Goal: Information Seeking & Learning: Learn about a topic

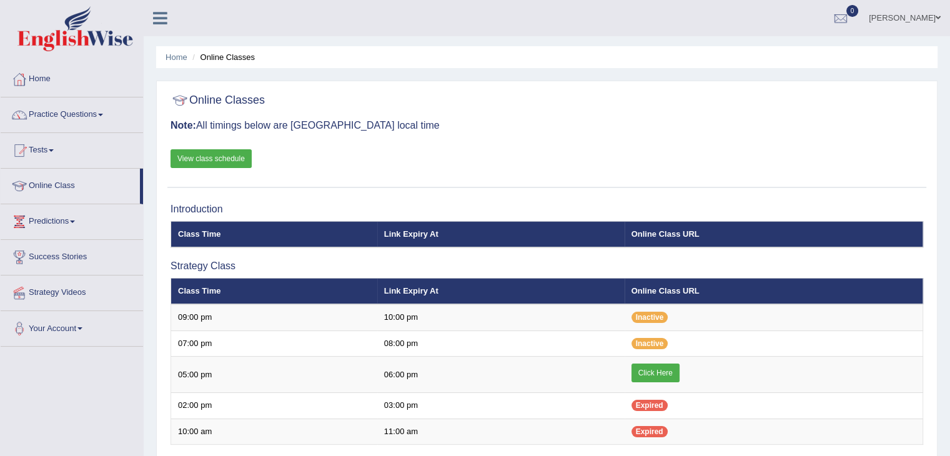
click at [225, 158] on link "View class schedule" at bounding box center [210, 158] width 81 height 19
click at [48, 108] on link "Practice Questions" at bounding box center [72, 112] width 142 height 31
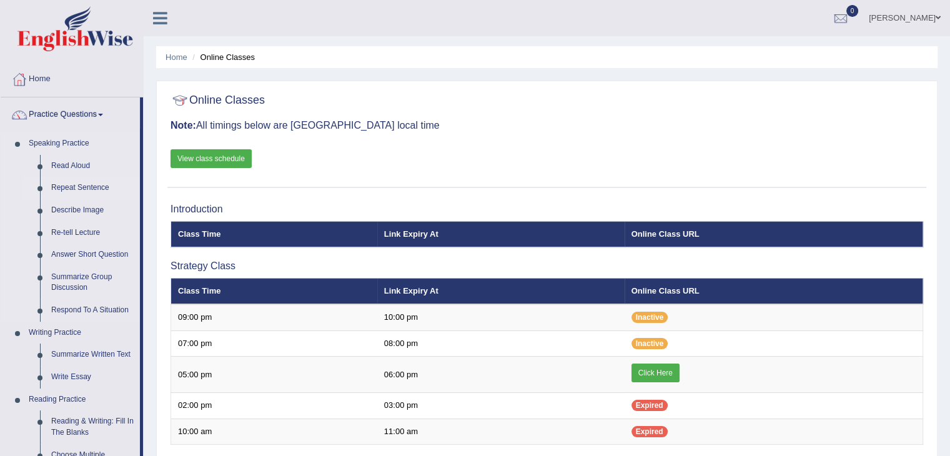
click at [91, 186] on link "Repeat Sentence" at bounding box center [93, 188] width 94 height 22
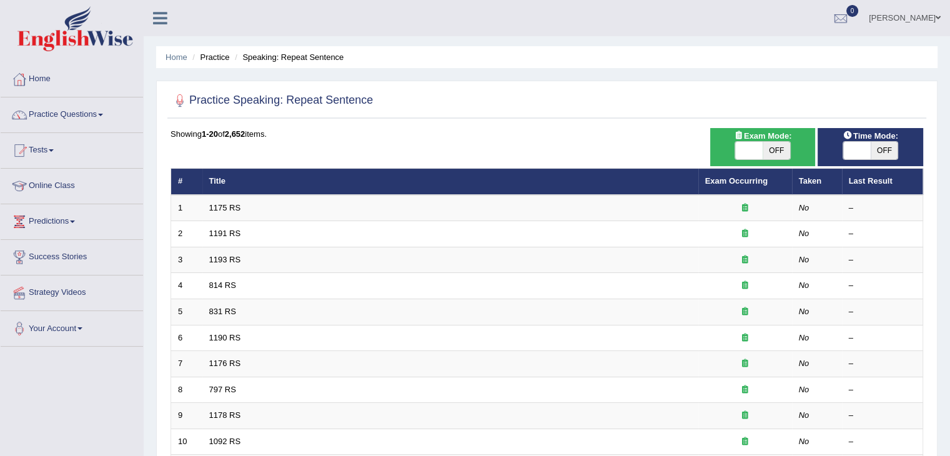
click at [43, 145] on link "Tests" at bounding box center [72, 148] width 142 height 31
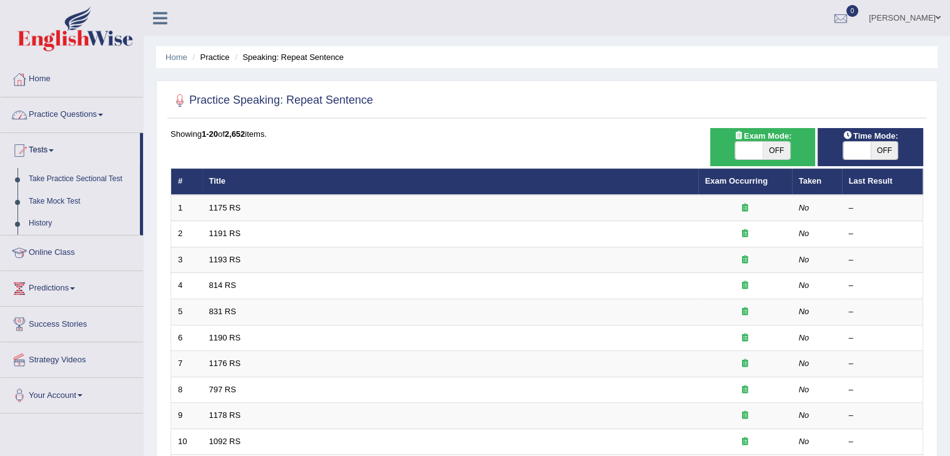
click at [88, 118] on link "Practice Questions" at bounding box center [72, 112] width 142 height 31
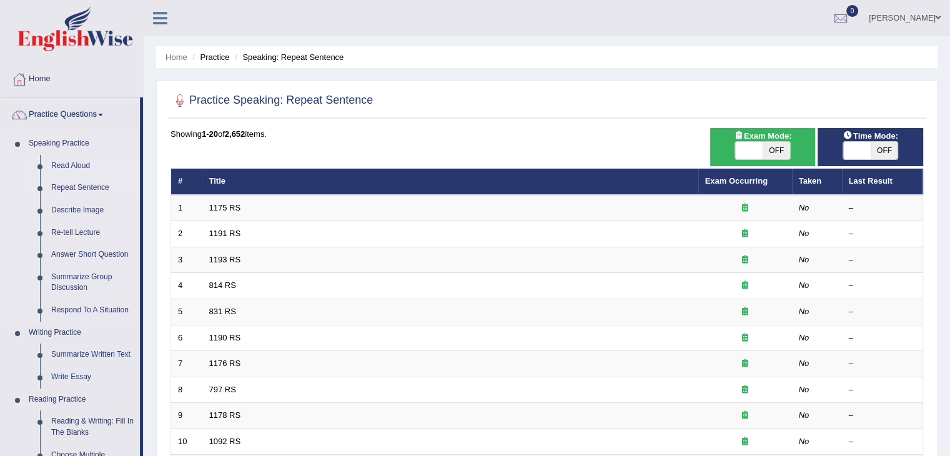
click at [77, 165] on link "Read Aloud" at bounding box center [93, 166] width 94 height 22
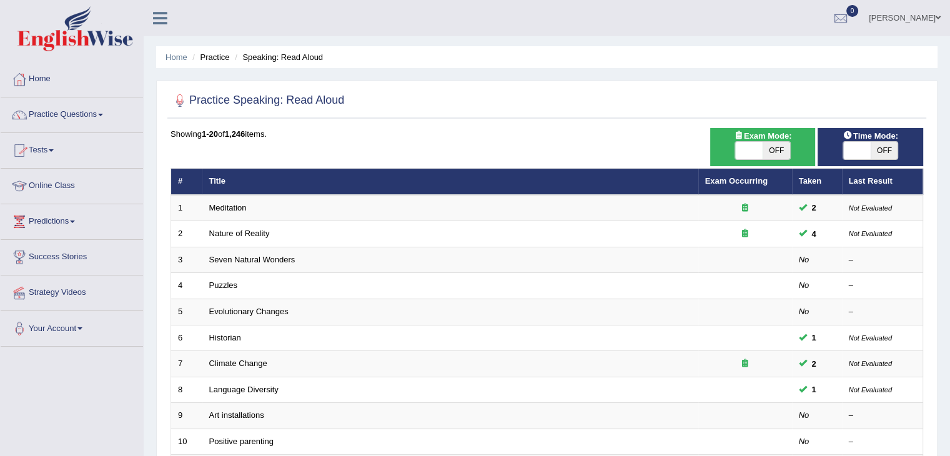
click at [788, 145] on span "OFF" at bounding box center [775, 150] width 27 height 17
checkbox input "true"
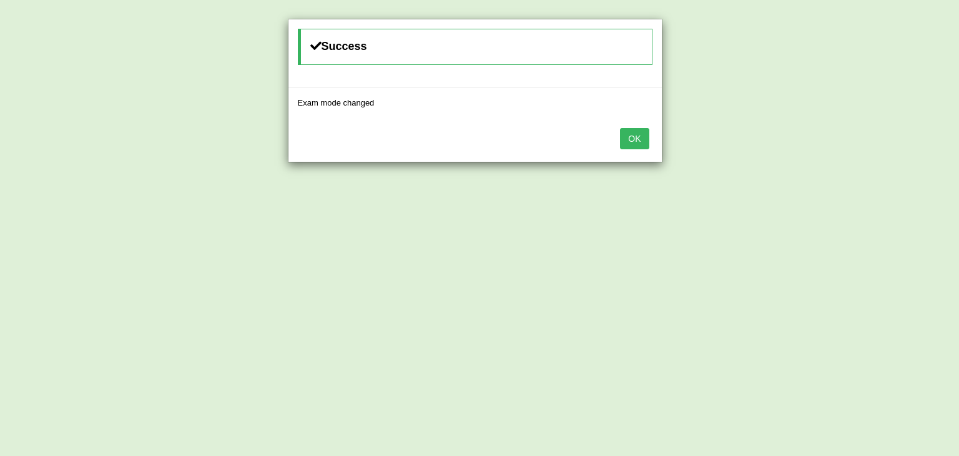
click at [625, 147] on button "OK" at bounding box center [634, 138] width 29 height 21
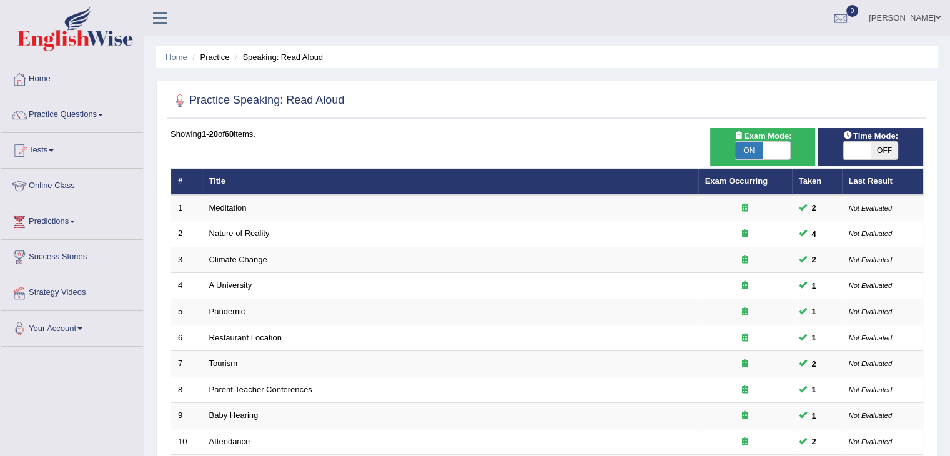
click at [875, 146] on span "OFF" at bounding box center [883, 150] width 27 height 17
checkbox input "true"
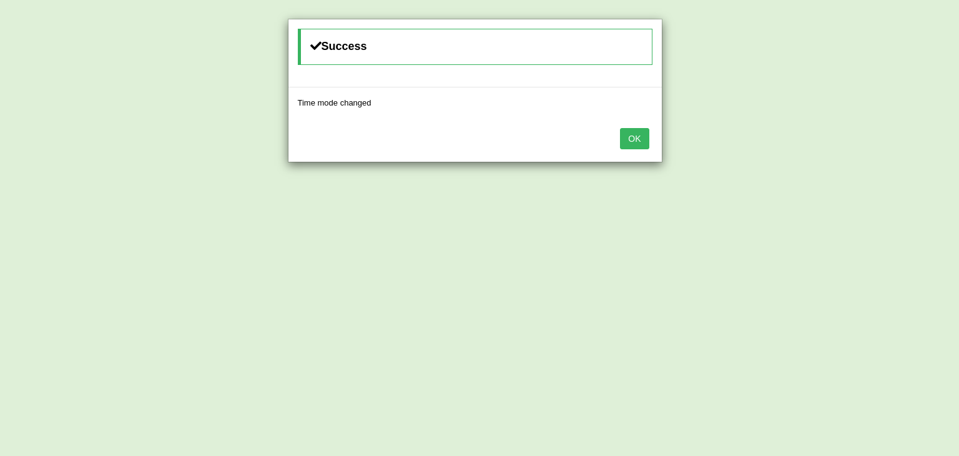
click at [639, 150] on div "OK" at bounding box center [474, 140] width 373 height 44
click at [637, 137] on button "OK" at bounding box center [634, 138] width 29 height 21
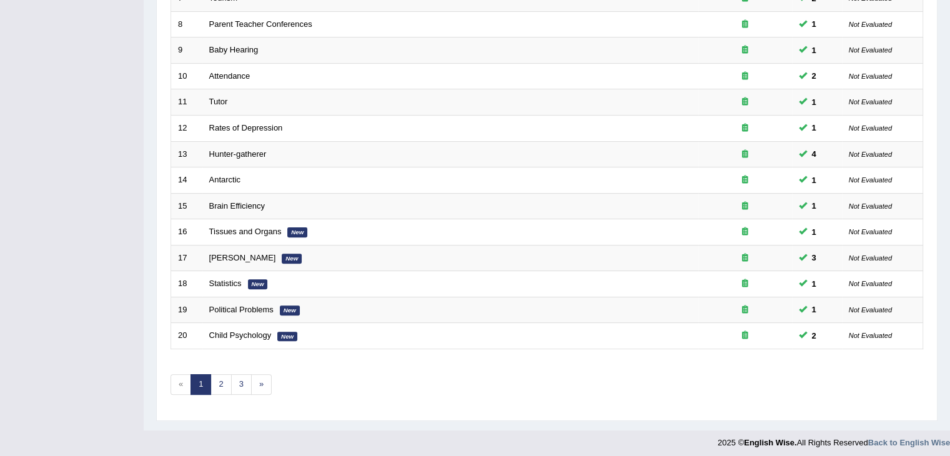
scroll to position [367, 0]
click at [219, 381] on link "2" at bounding box center [220, 382] width 21 height 21
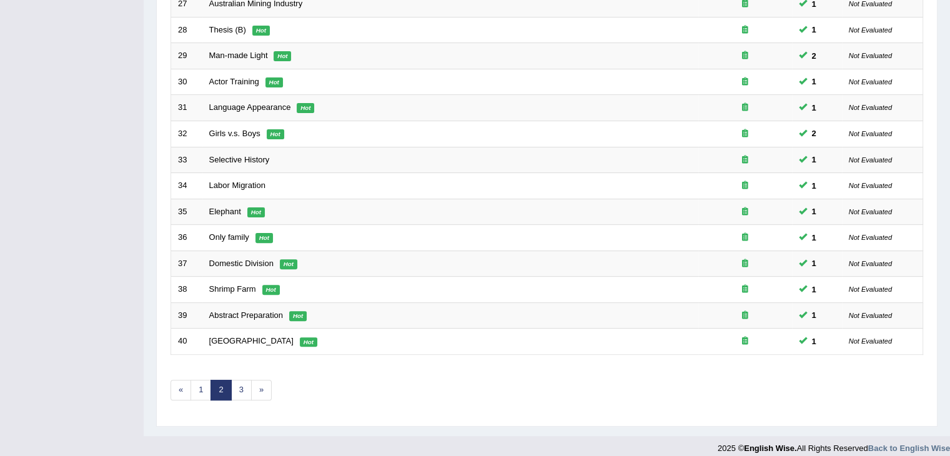
scroll to position [362, 0]
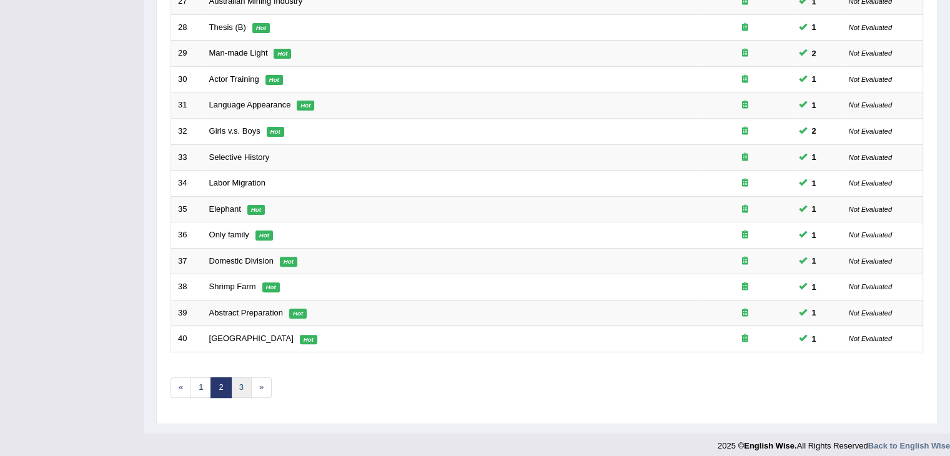
click at [232, 386] on link "3" at bounding box center [241, 387] width 21 height 21
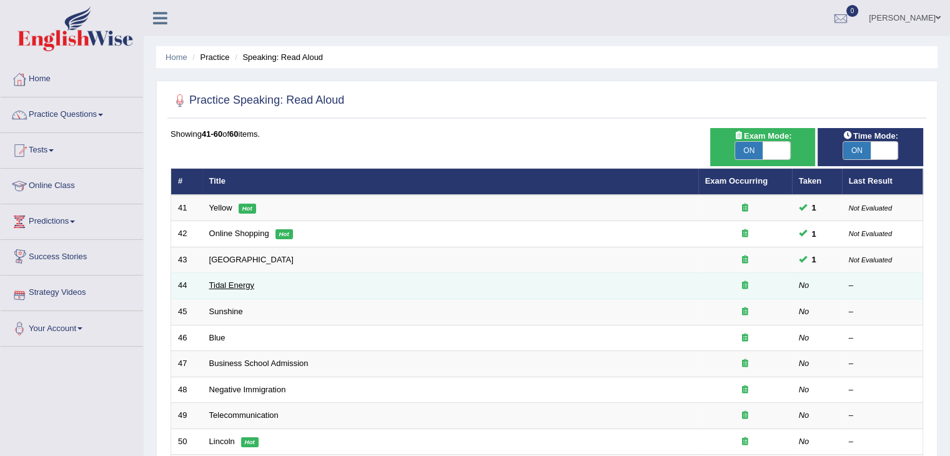
click at [239, 285] on link "Tidal Energy" at bounding box center [232, 284] width 46 height 9
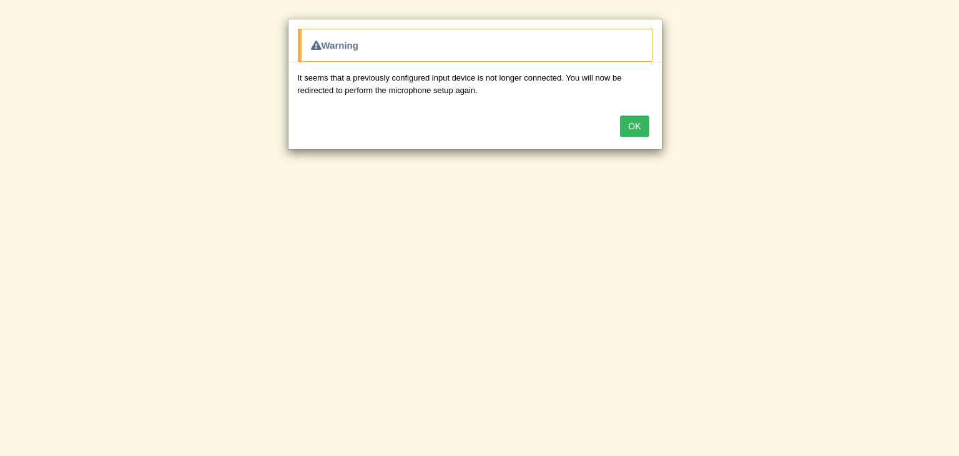
click at [634, 120] on button "OK" at bounding box center [634, 125] width 29 height 21
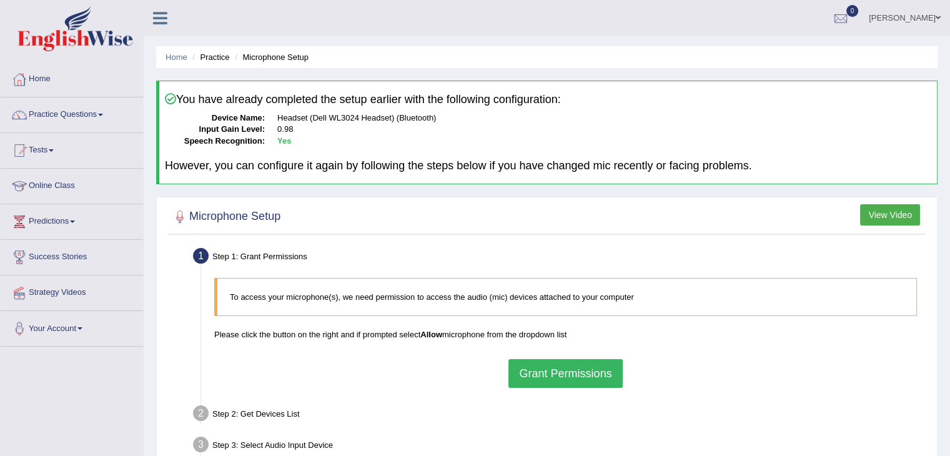
click at [523, 320] on div "To access your microphone(s), we need permission to access the audio (mic) devi…" at bounding box center [565, 333] width 715 height 122
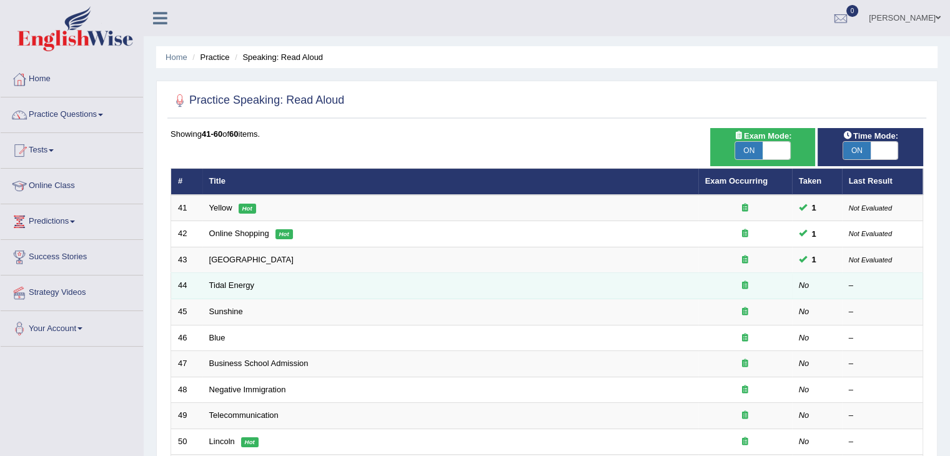
click at [237, 278] on td "Tidal Energy" at bounding box center [450, 286] width 496 height 26
click at [237, 286] on link "Tidal Energy" at bounding box center [232, 284] width 46 height 9
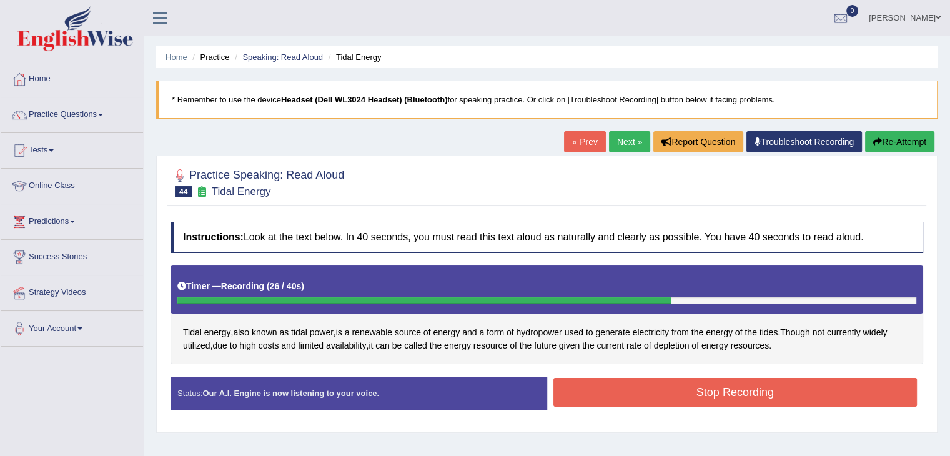
click at [606, 395] on button "Stop Recording" at bounding box center [735, 392] width 364 height 29
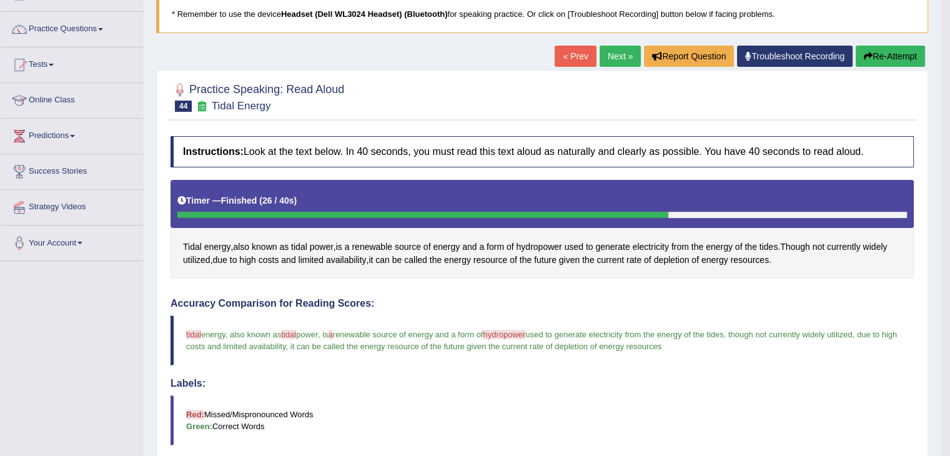
scroll to position [74, 0]
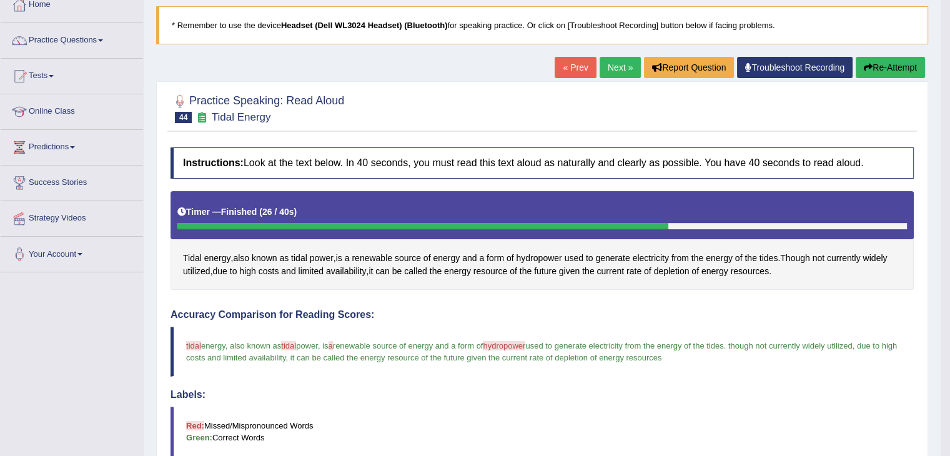
click at [614, 63] on link "Next »" at bounding box center [619, 67] width 41 height 21
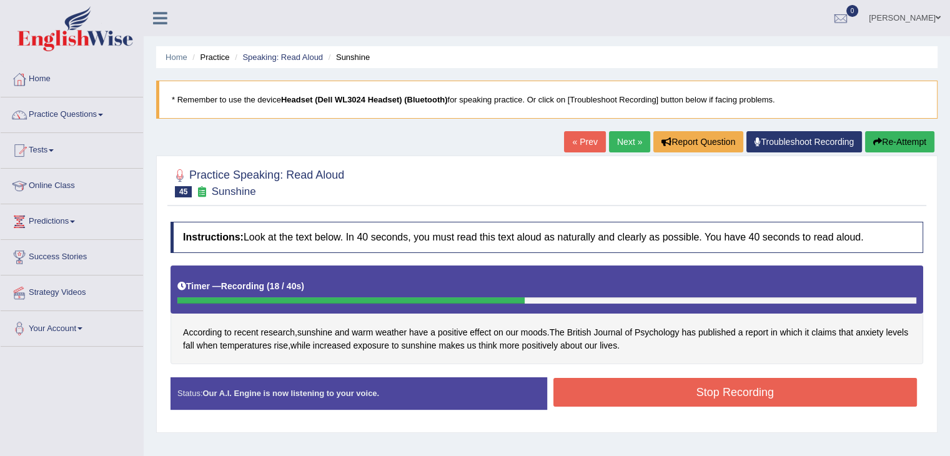
click at [665, 382] on button "Stop Recording" at bounding box center [735, 392] width 364 height 29
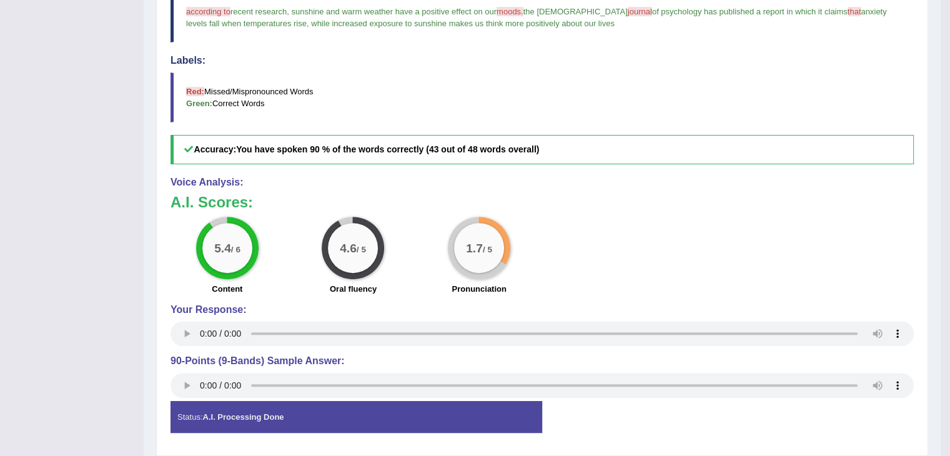
scroll to position [10, 0]
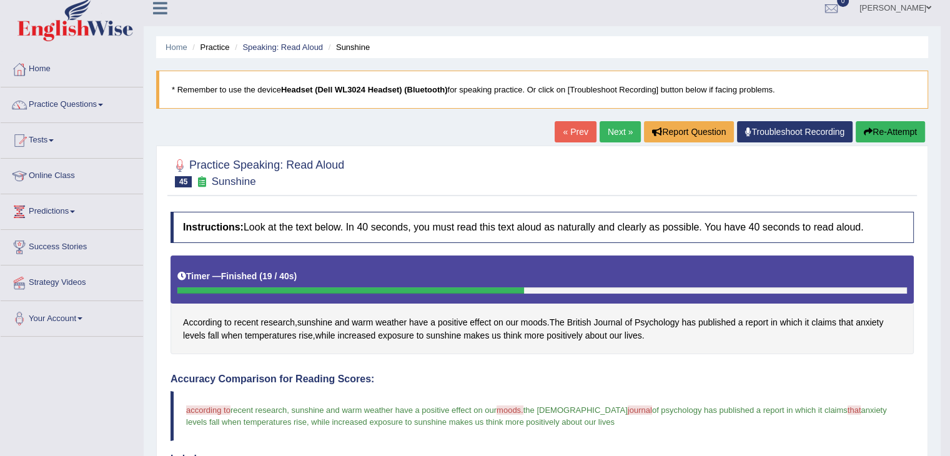
click at [607, 139] on link "Next »" at bounding box center [619, 131] width 41 height 21
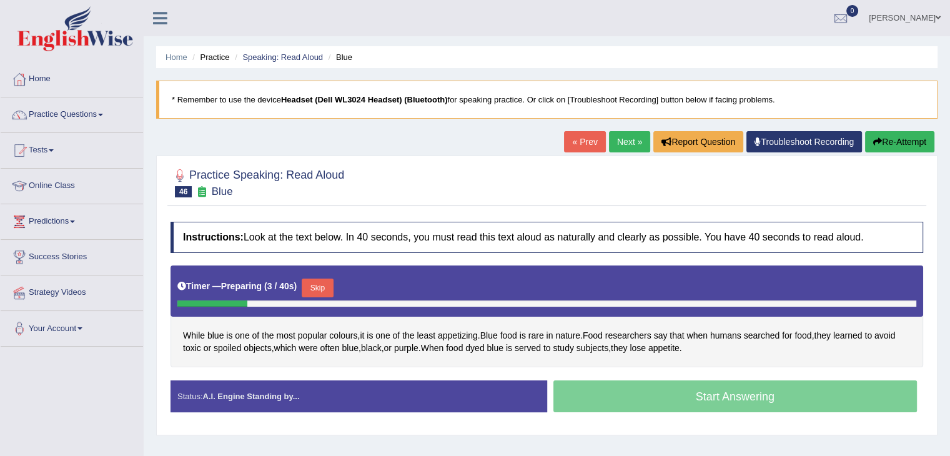
click at [665, 375] on div "Instructions: Look at the text below. In 40 seconds, you must read this text al…" at bounding box center [546, 321] width 758 height 213
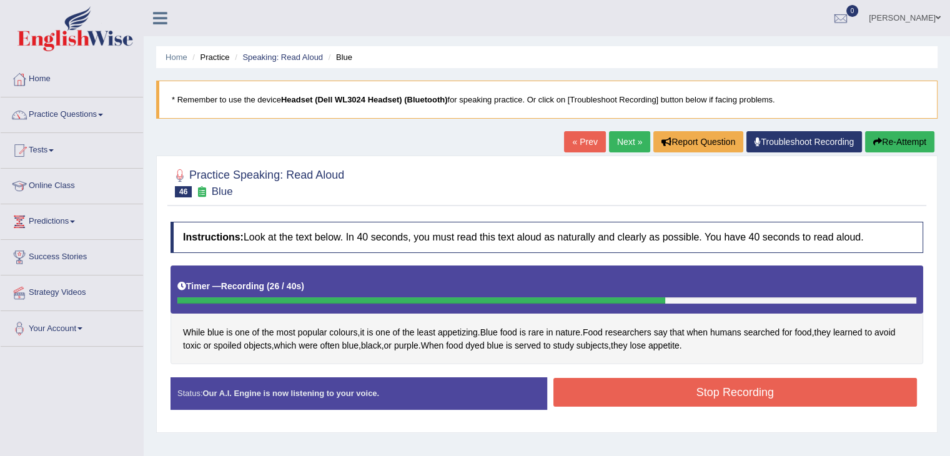
drag, startPoint x: 651, startPoint y: 409, endPoint x: 658, endPoint y: 383, distance: 26.5
click at [658, 383] on div "Status: Our A.I. Engine is now listening to your voice. Start Answering Stop Re…" at bounding box center [546, 399] width 752 height 44
click at [658, 383] on button "Stop Recording" at bounding box center [735, 392] width 364 height 29
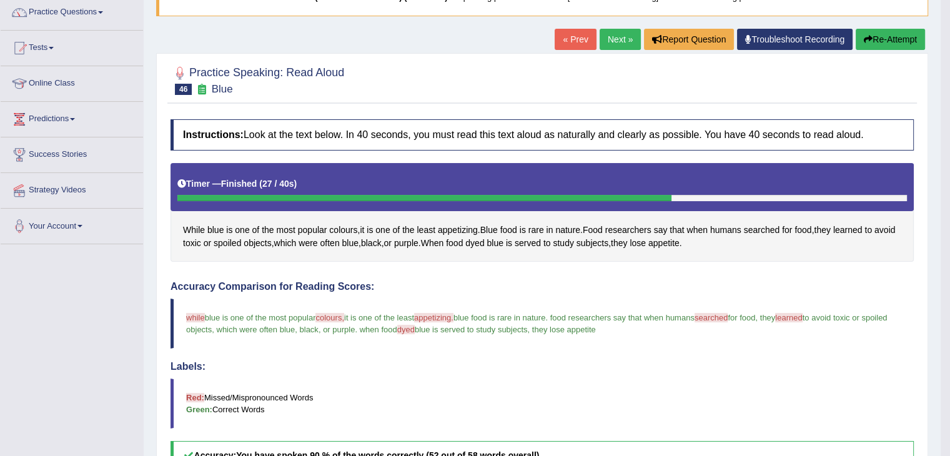
scroll to position [100, 0]
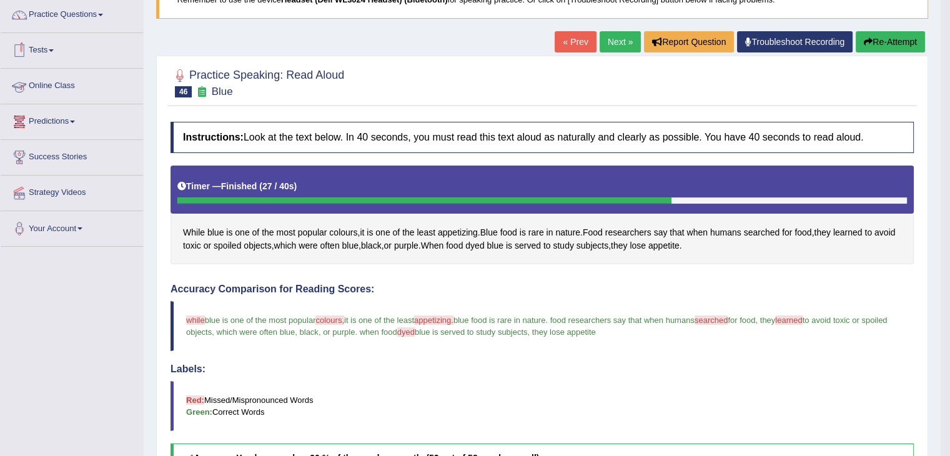
click at [80, 115] on link "Predictions" at bounding box center [72, 119] width 142 height 31
click at [62, 86] on link "Online Class" at bounding box center [72, 84] width 142 height 31
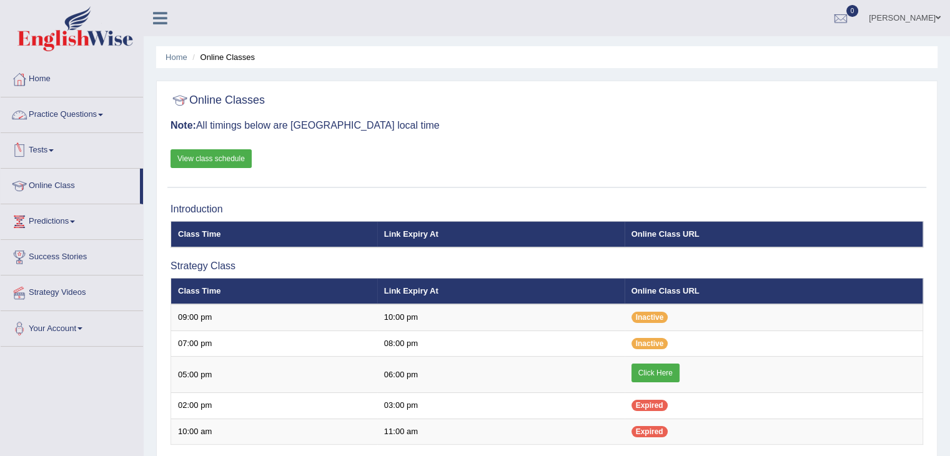
click at [49, 150] on link "Tests" at bounding box center [72, 148] width 142 height 31
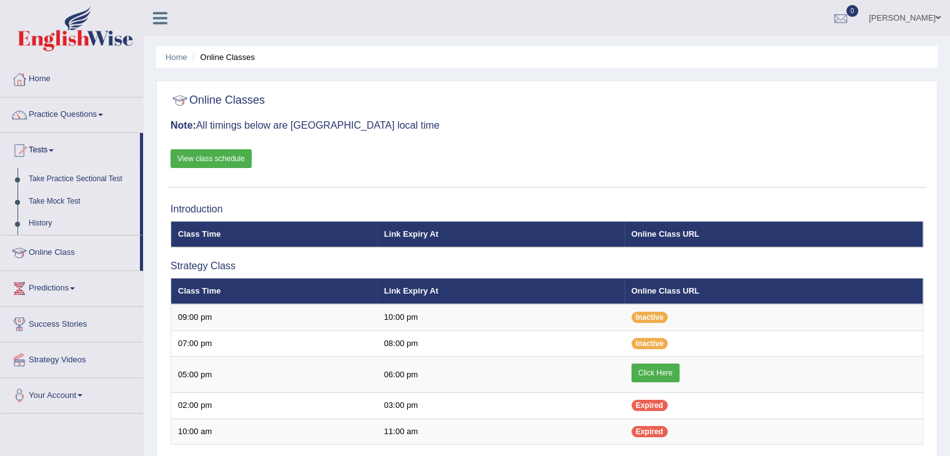
click at [87, 176] on link "Take Practice Sectional Test" at bounding box center [81, 179] width 117 height 22
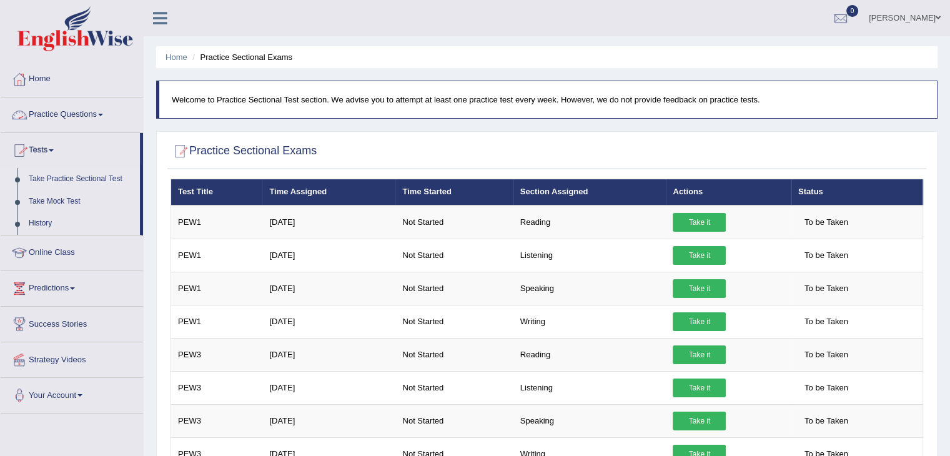
click at [64, 115] on link "Practice Questions" at bounding box center [72, 112] width 142 height 31
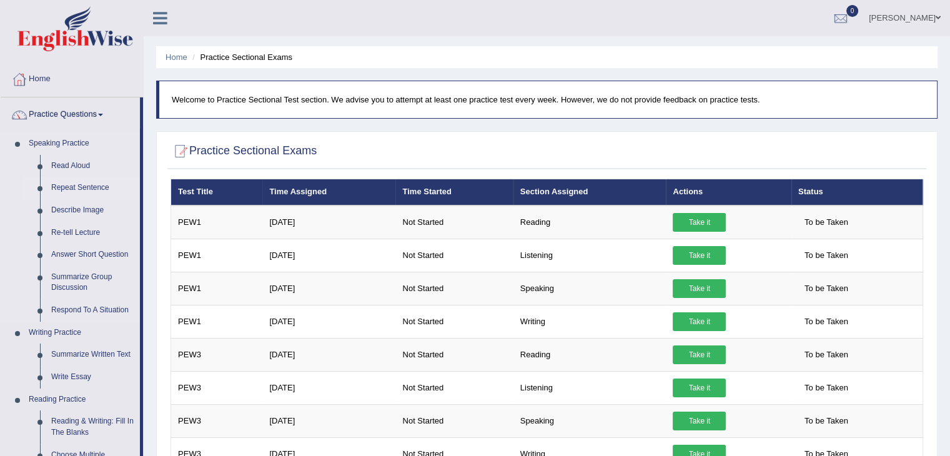
click at [85, 183] on link "Repeat Sentence" at bounding box center [93, 188] width 94 height 22
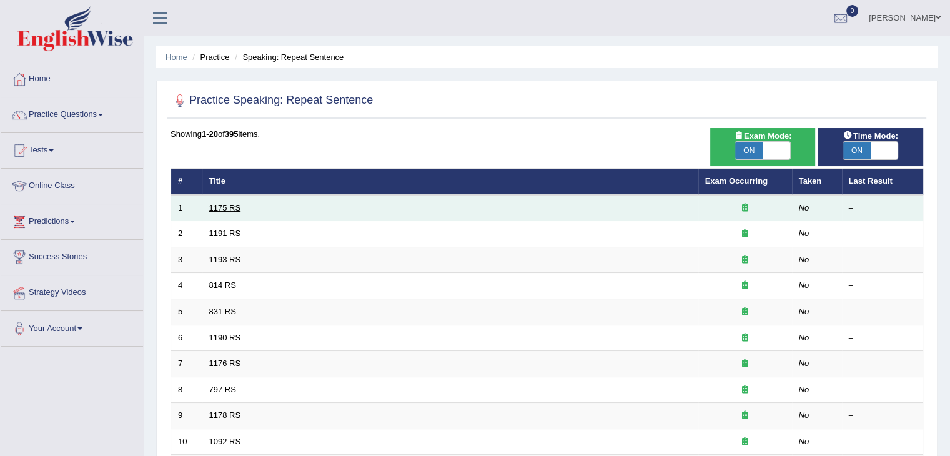
click at [224, 205] on link "1175 RS" at bounding box center [225, 207] width 32 height 9
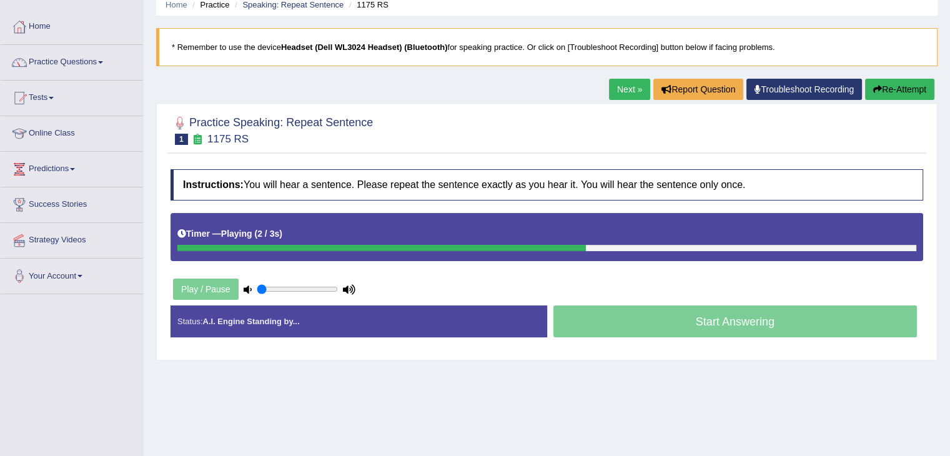
scroll to position [60, 0]
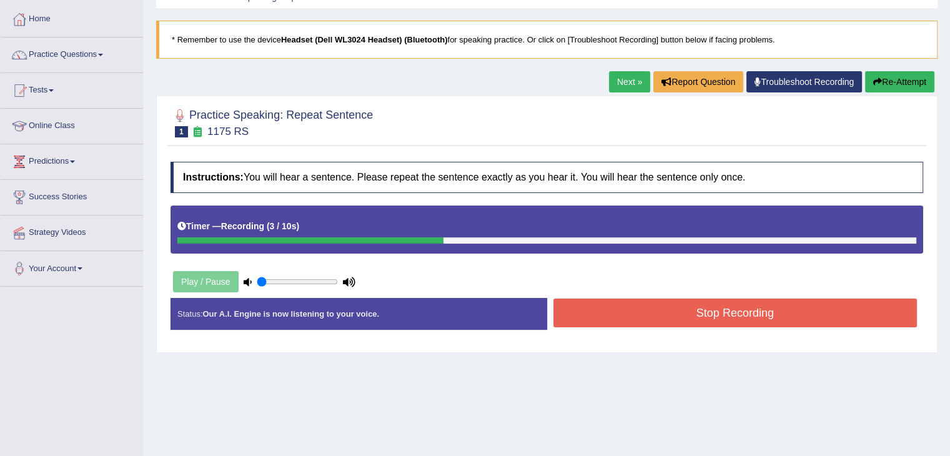
click at [706, 310] on button "Stop Recording" at bounding box center [735, 312] width 364 height 29
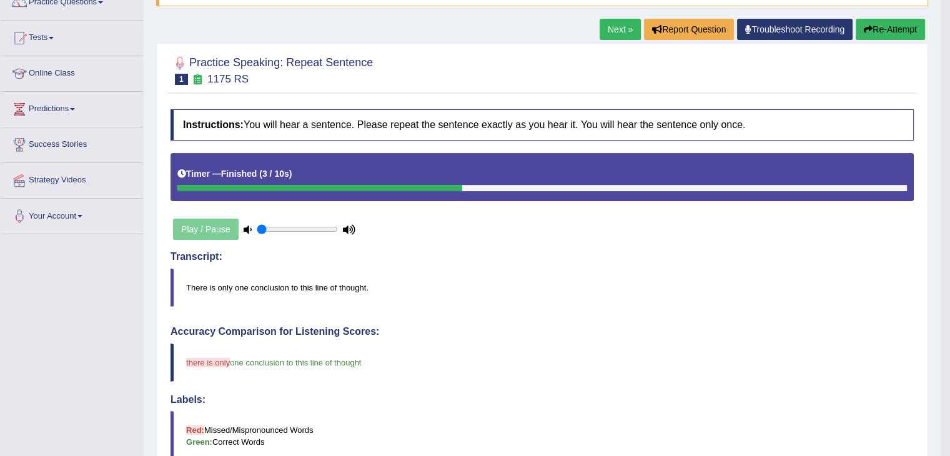
scroll to position [91, 0]
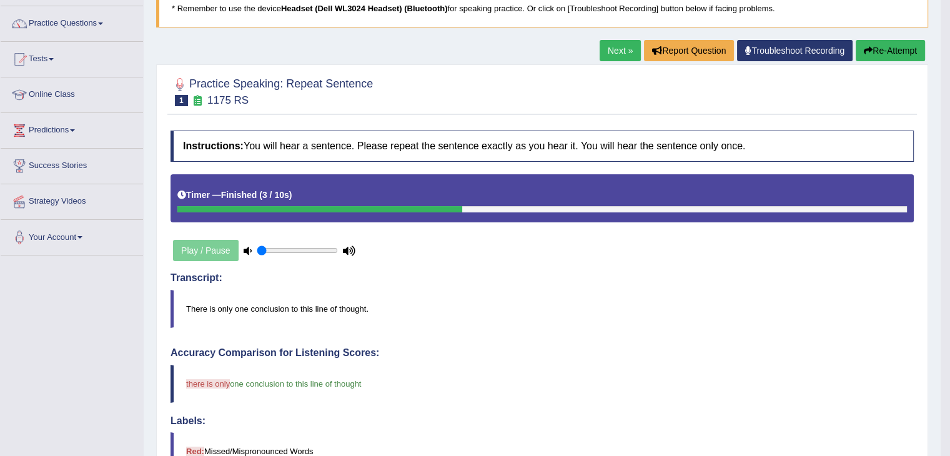
click at [619, 51] on link "Next »" at bounding box center [619, 50] width 41 height 21
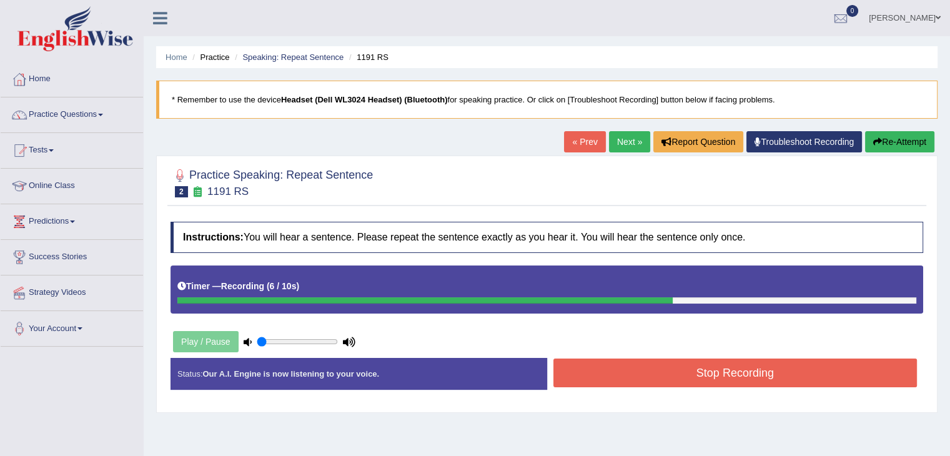
click at [698, 379] on button "Stop Recording" at bounding box center [735, 372] width 364 height 29
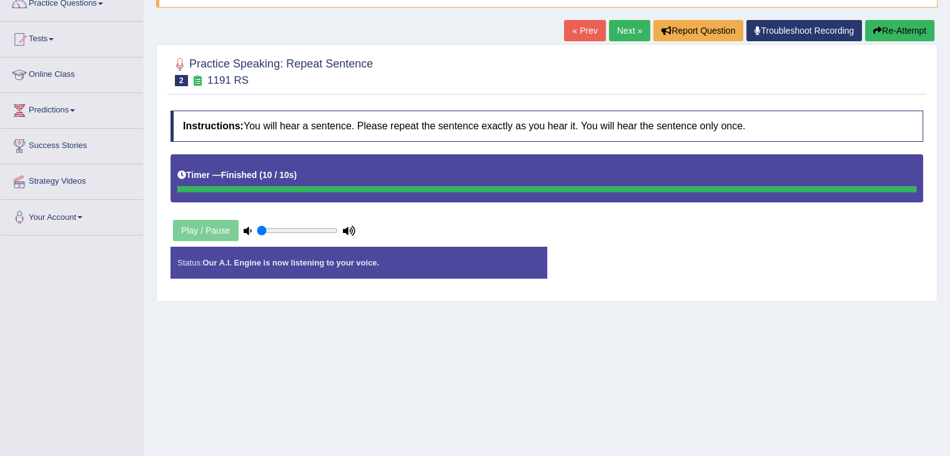
scroll to position [119, 0]
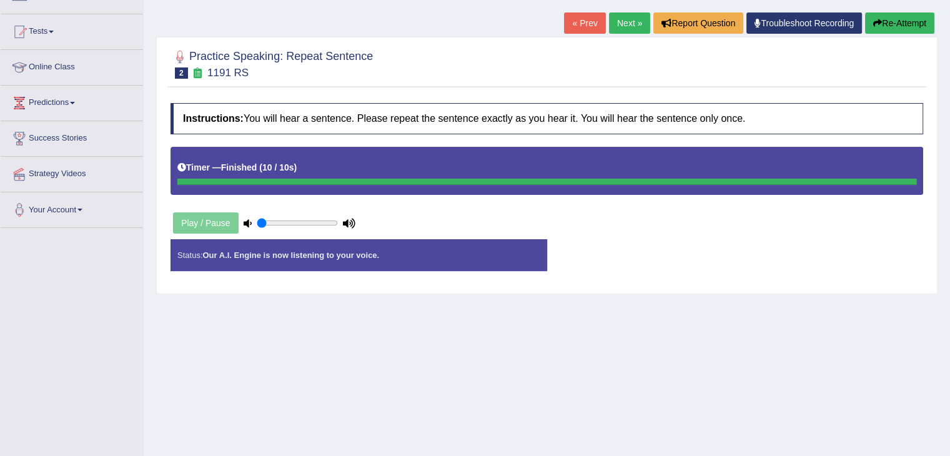
drag, startPoint x: 406, startPoint y: 246, endPoint x: 405, endPoint y: 253, distance: 7.1
click at [405, 253] on div "Status: Our A.I. Engine is now listening to your voice." at bounding box center [358, 255] width 376 height 32
click at [888, 23] on button "Re-Attempt" at bounding box center [899, 22] width 69 height 21
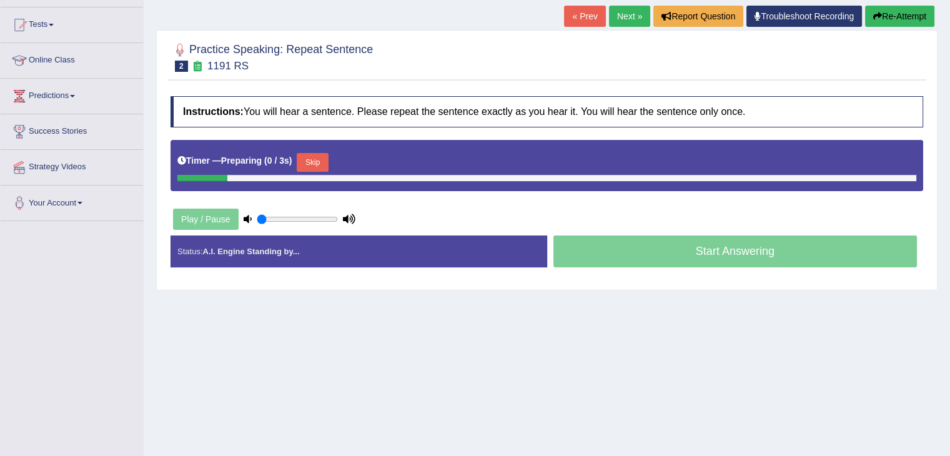
scroll to position [119, 0]
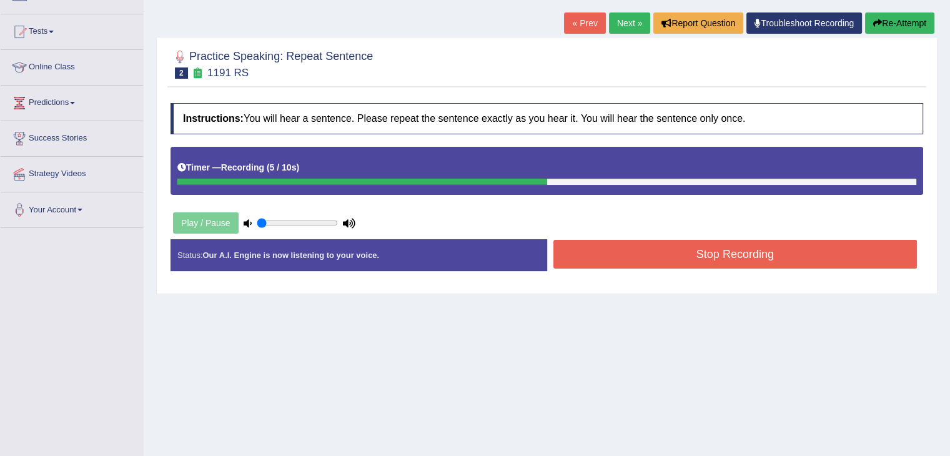
click at [667, 263] on button "Stop Recording" at bounding box center [735, 254] width 364 height 29
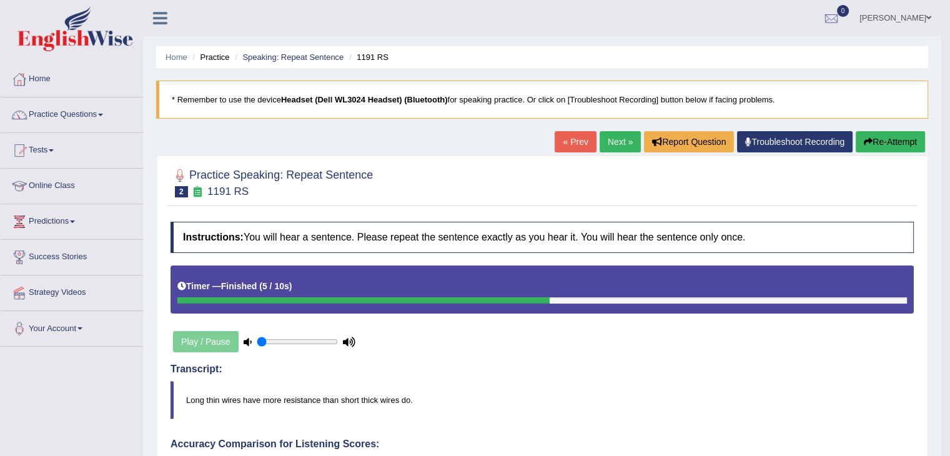
scroll to position [0, 0]
click at [625, 140] on link "Next »" at bounding box center [619, 141] width 41 height 21
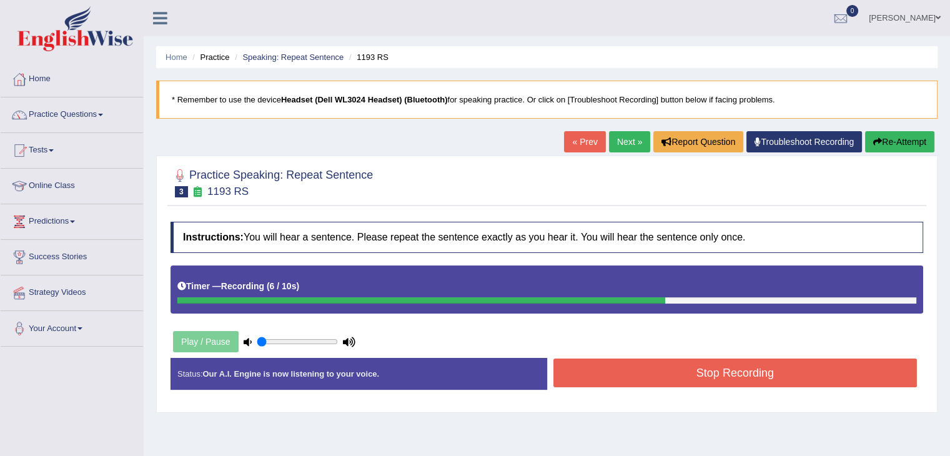
click at [684, 363] on button "Stop Recording" at bounding box center [735, 372] width 364 height 29
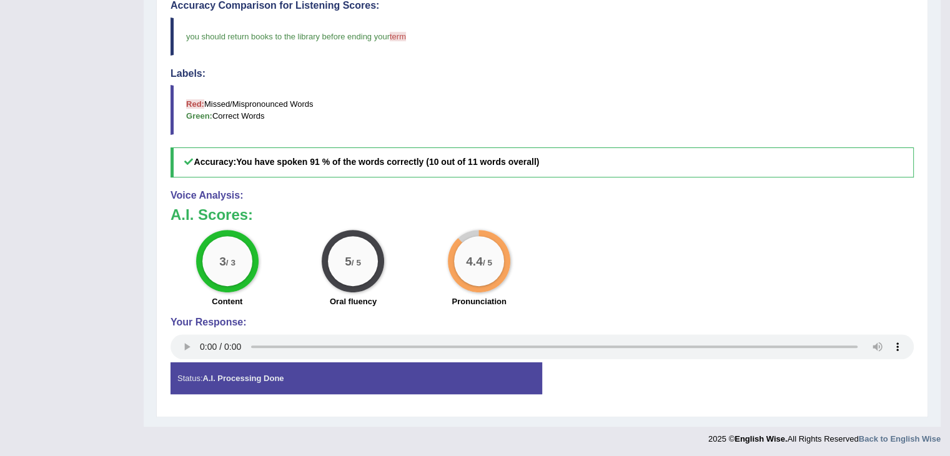
scroll to position [40, 0]
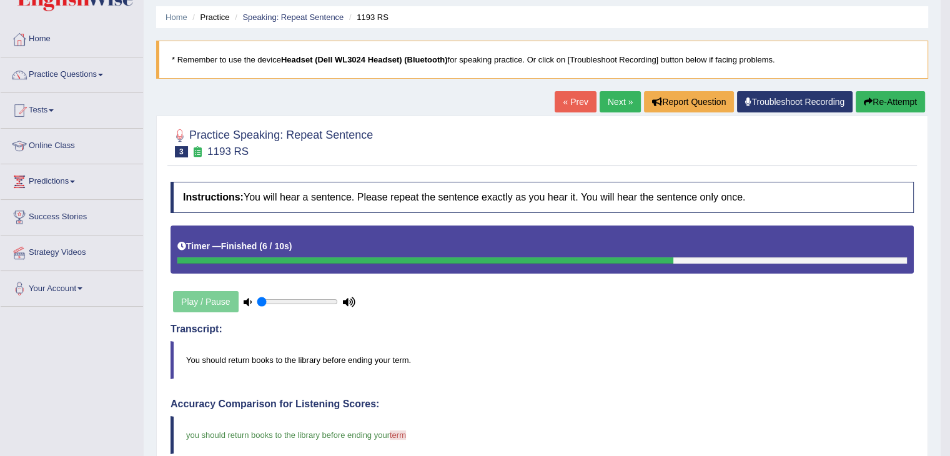
click at [618, 101] on link "Next »" at bounding box center [619, 101] width 41 height 21
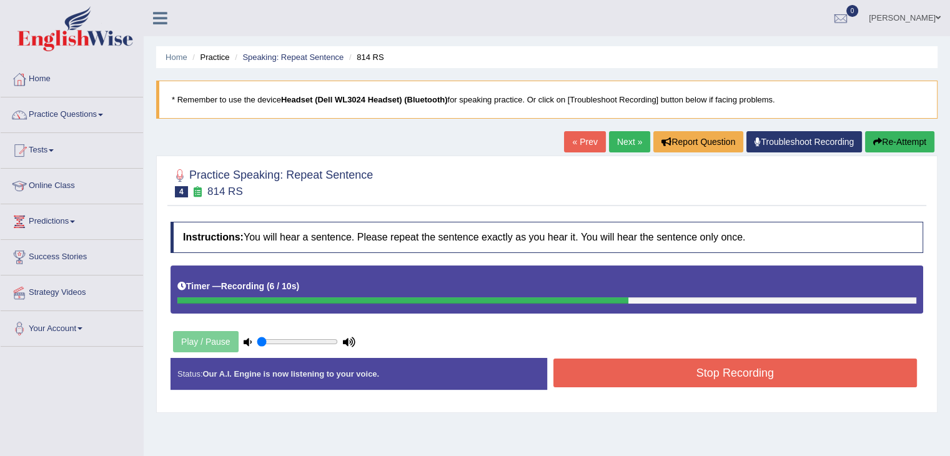
click at [879, 147] on button "Re-Attempt" at bounding box center [899, 141] width 69 height 21
click at [632, 378] on button "Stop Recording" at bounding box center [735, 372] width 364 height 29
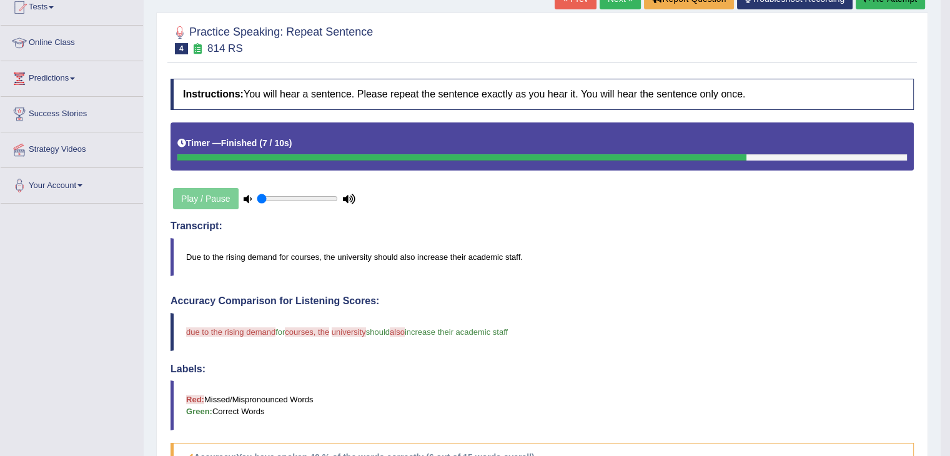
scroll to position [100, 0]
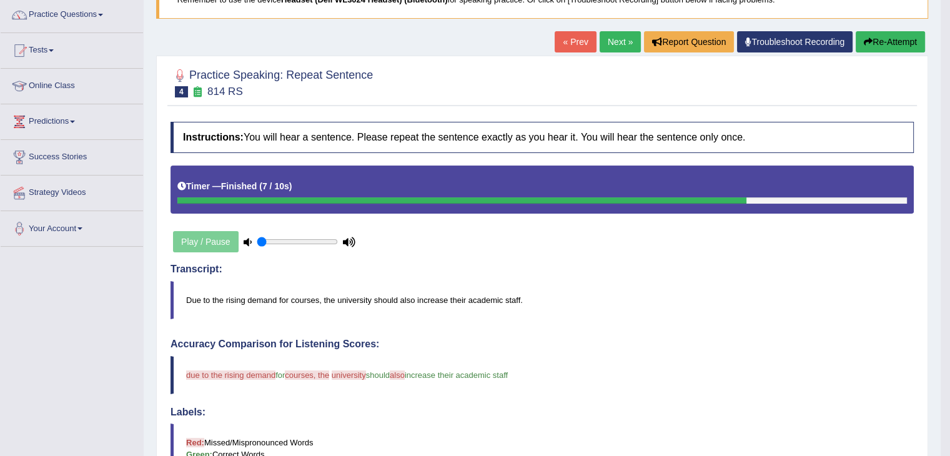
click at [876, 39] on button "Re-Attempt" at bounding box center [889, 41] width 69 height 21
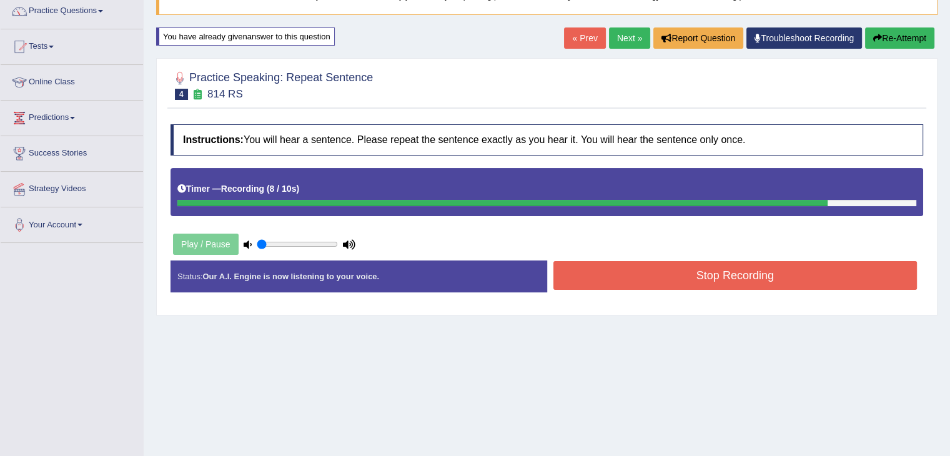
click at [724, 283] on button "Stop Recording" at bounding box center [735, 275] width 364 height 29
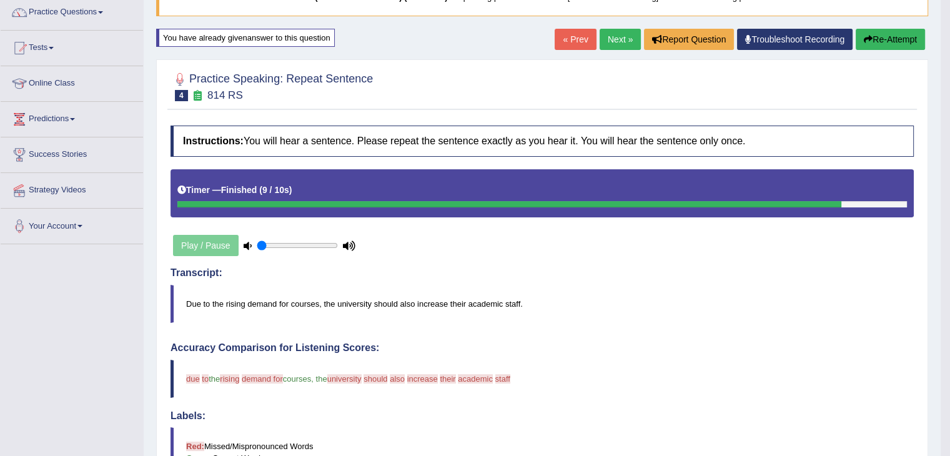
scroll to position [101, 0]
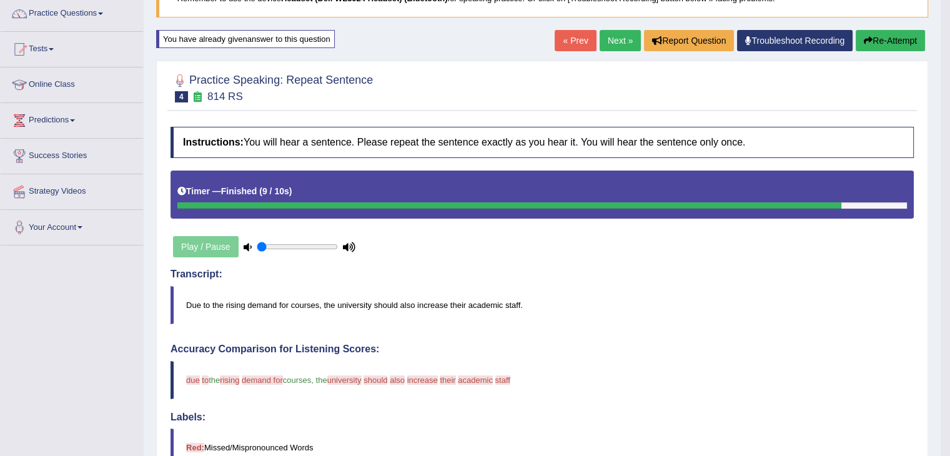
click at [614, 43] on link "Next »" at bounding box center [619, 40] width 41 height 21
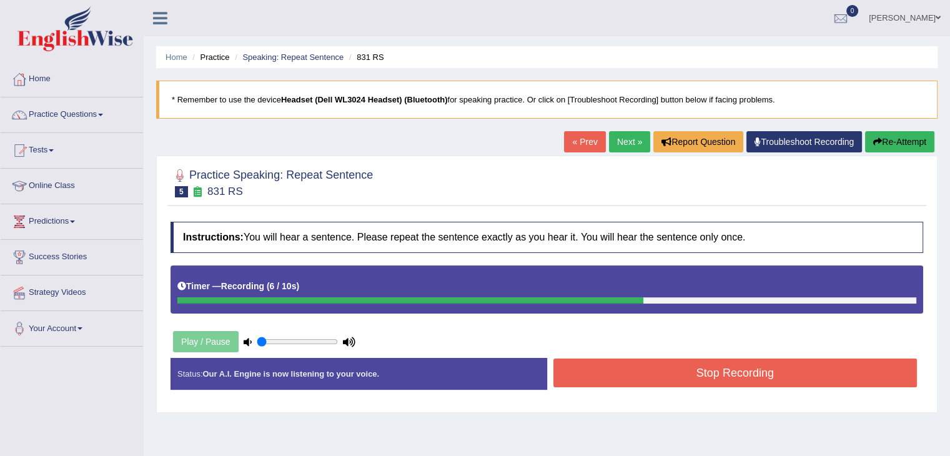
click at [579, 383] on button "Stop Recording" at bounding box center [735, 372] width 364 height 29
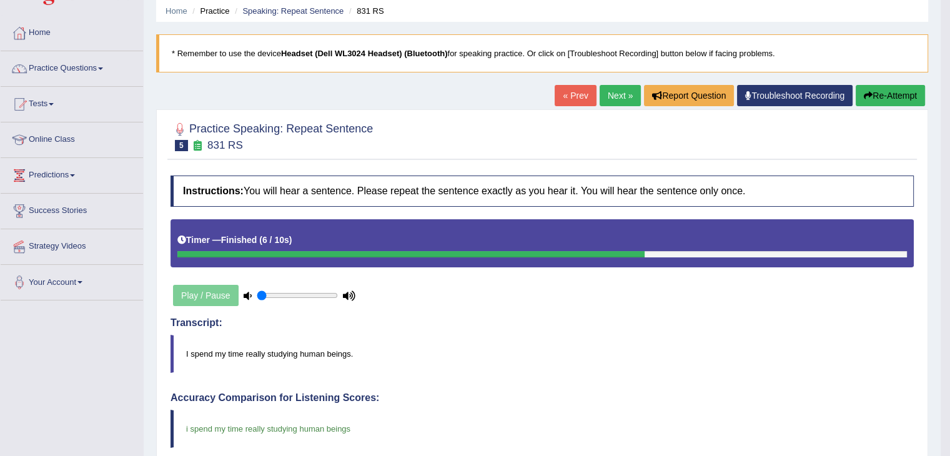
scroll to position [9, 0]
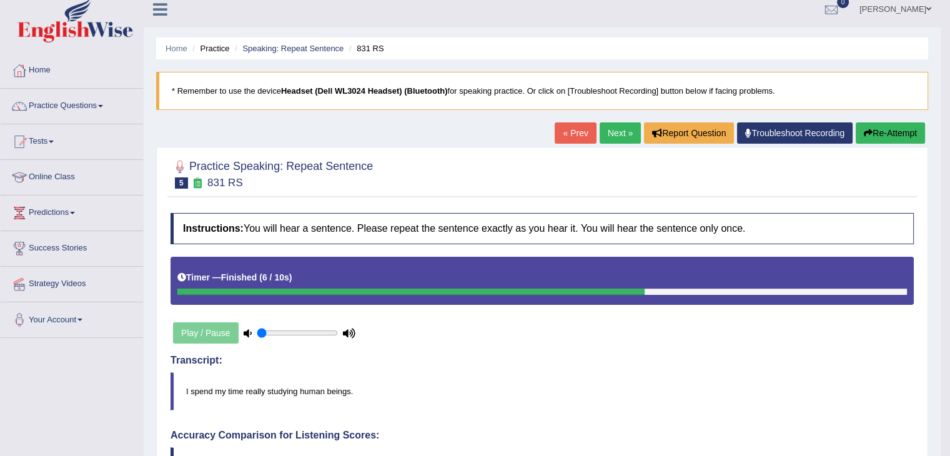
click at [614, 138] on link "Next »" at bounding box center [619, 132] width 41 height 21
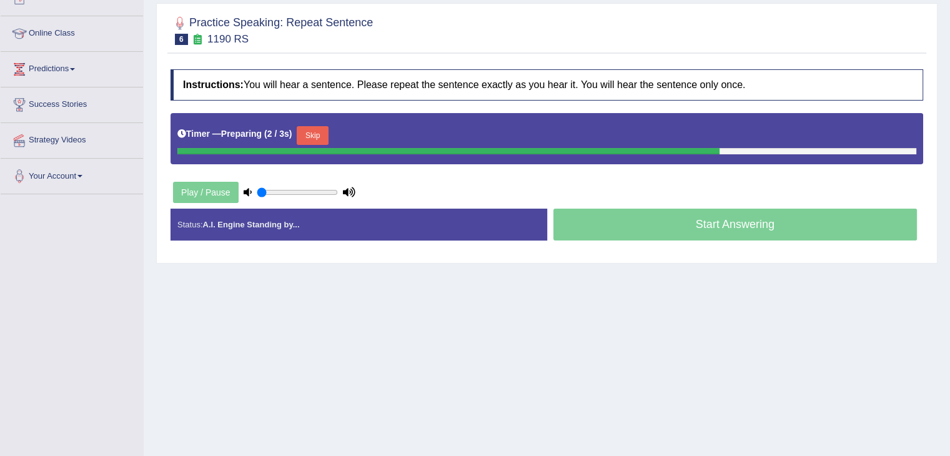
scroll to position [152, 0]
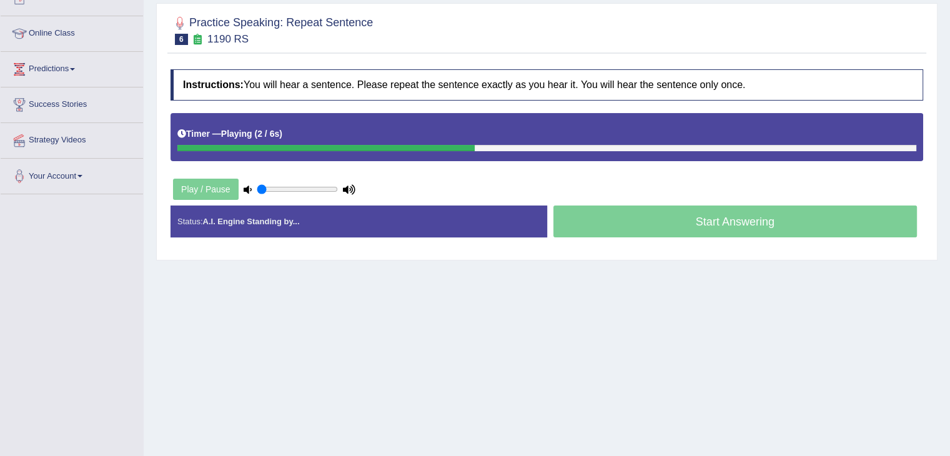
drag, startPoint x: 957, startPoint y: 81, endPoint x: 958, endPoint y: 182, distance: 101.1
click at [950, 182] on html "Toggle navigation Home Practice Questions Speaking Practice Read Aloud Repeat S…" at bounding box center [475, 76] width 950 height 456
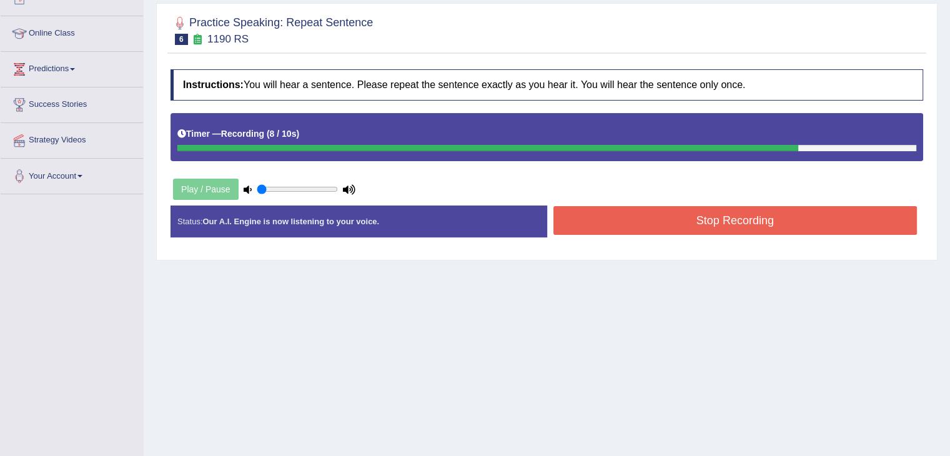
click at [699, 225] on button "Stop Recording" at bounding box center [735, 220] width 364 height 29
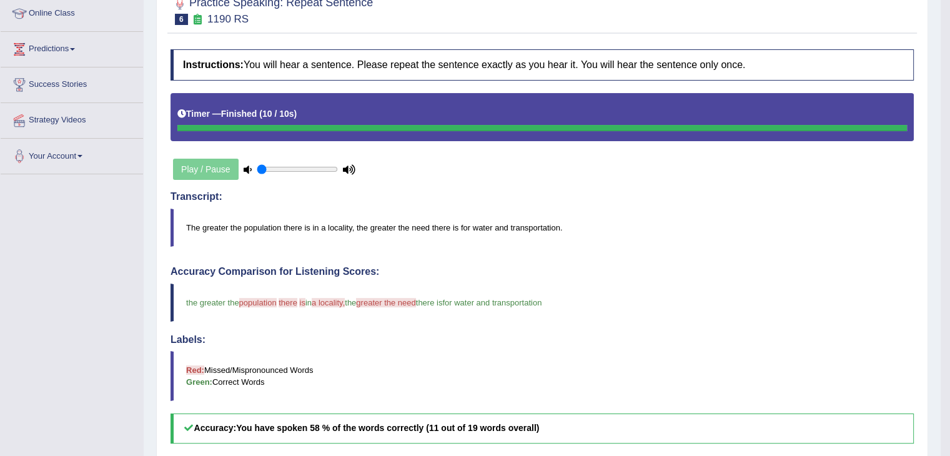
scroll to position [0, 0]
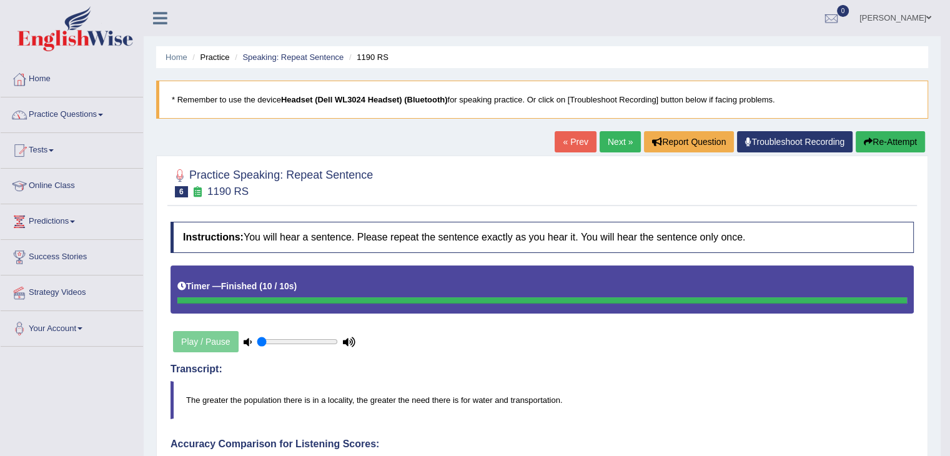
click at [98, 110] on link "Practice Questions" at bounding box center [72, 112] width 142 height 31
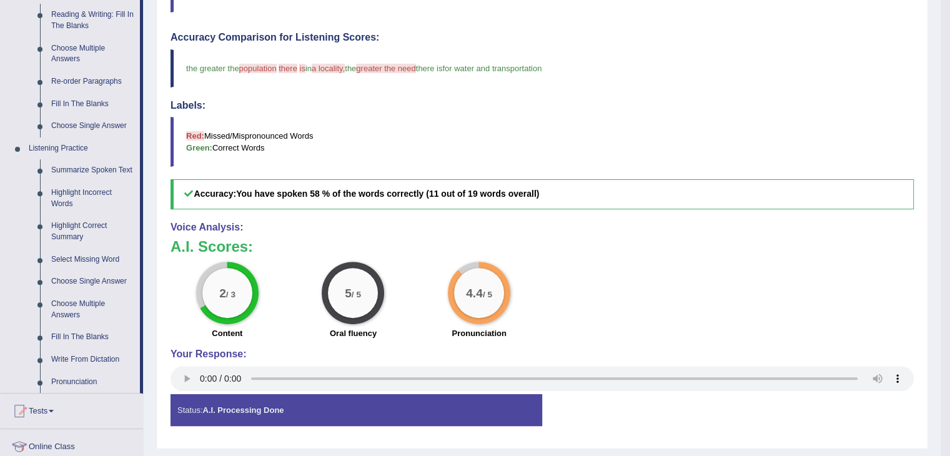
scroll to position [557, 0]
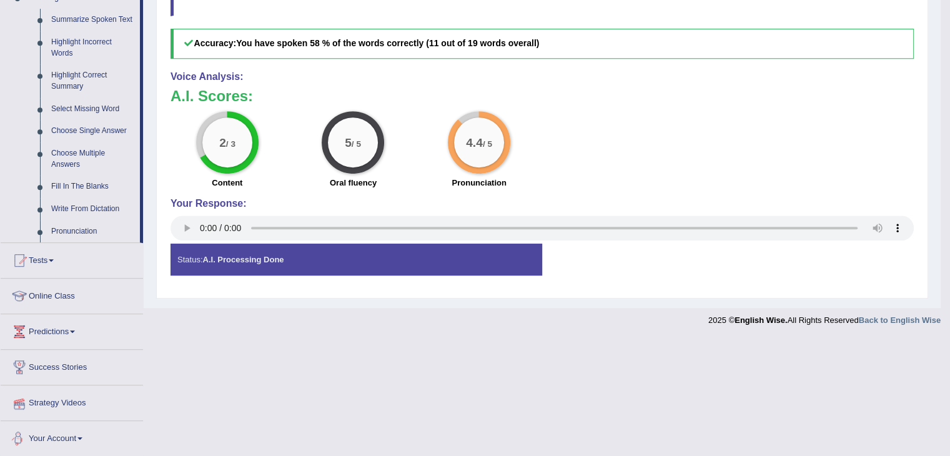
click at [72, 400] on link "Strategy Videos" at bounding box center [72, 400] width 142 height 31
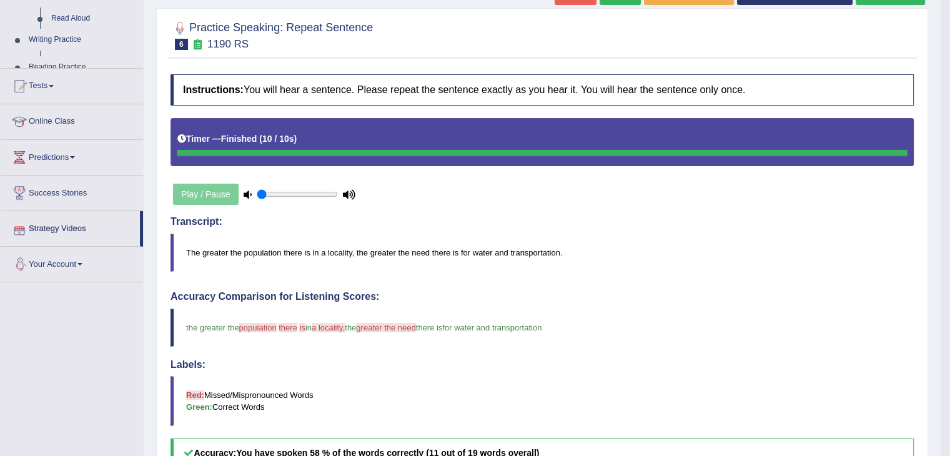
scroll to position [147, 0]
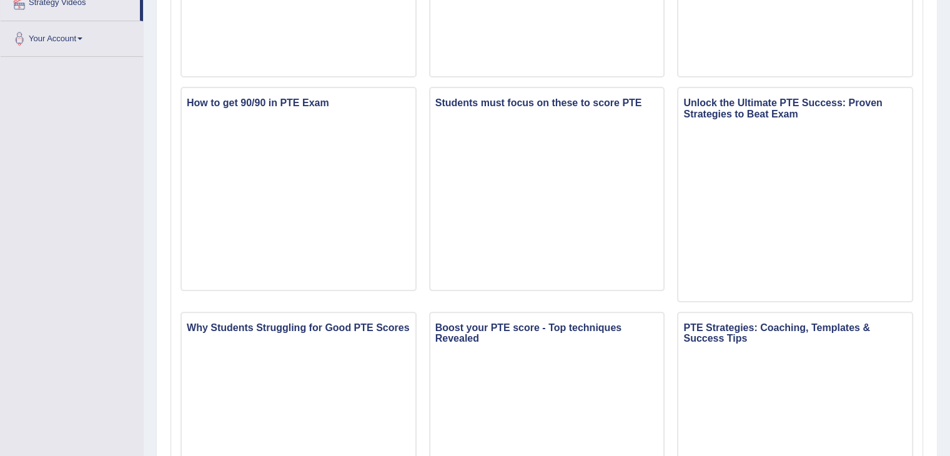
scroll to position [292, 0]
